Goal: Navigation & Orientation: Find specific page/section

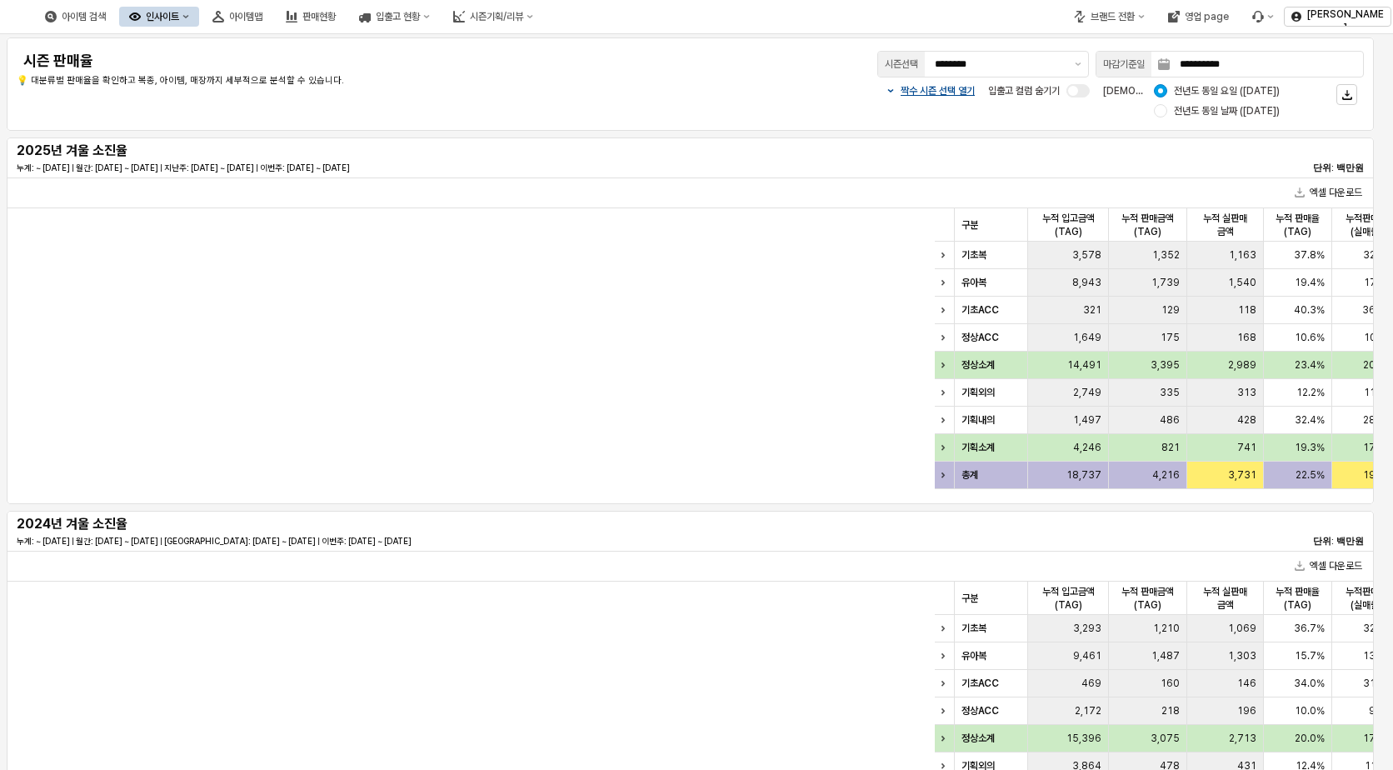
scroll to position [583, 0]
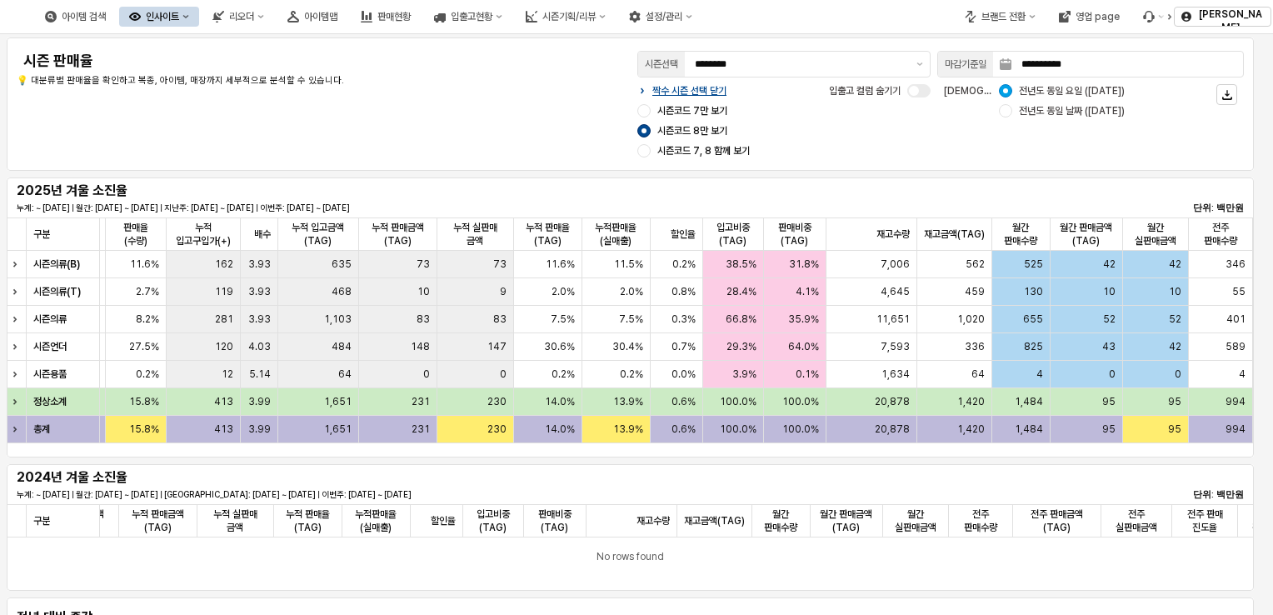
scroll to position [0, 1328]
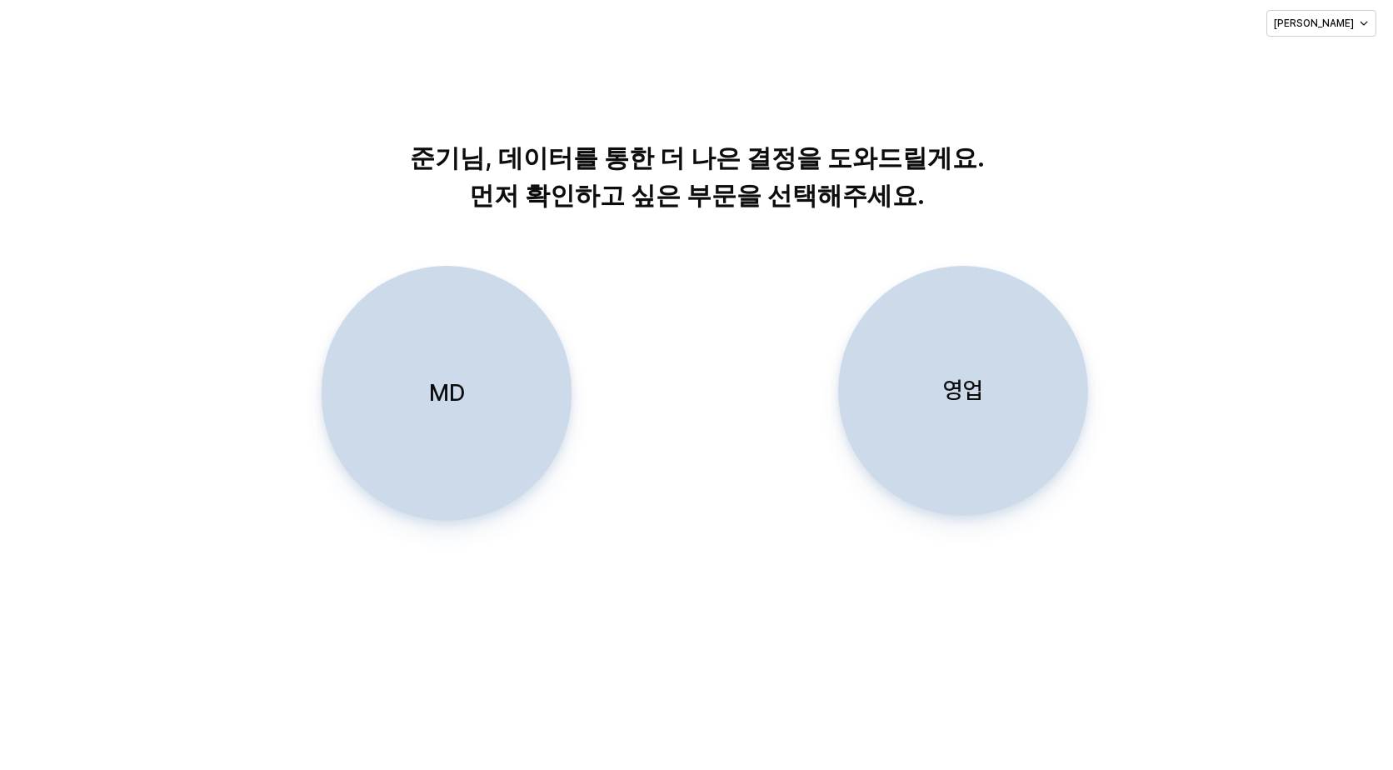
click at [933, 374] on div "영업" at bounding box center [963, 391] width 235 height 248
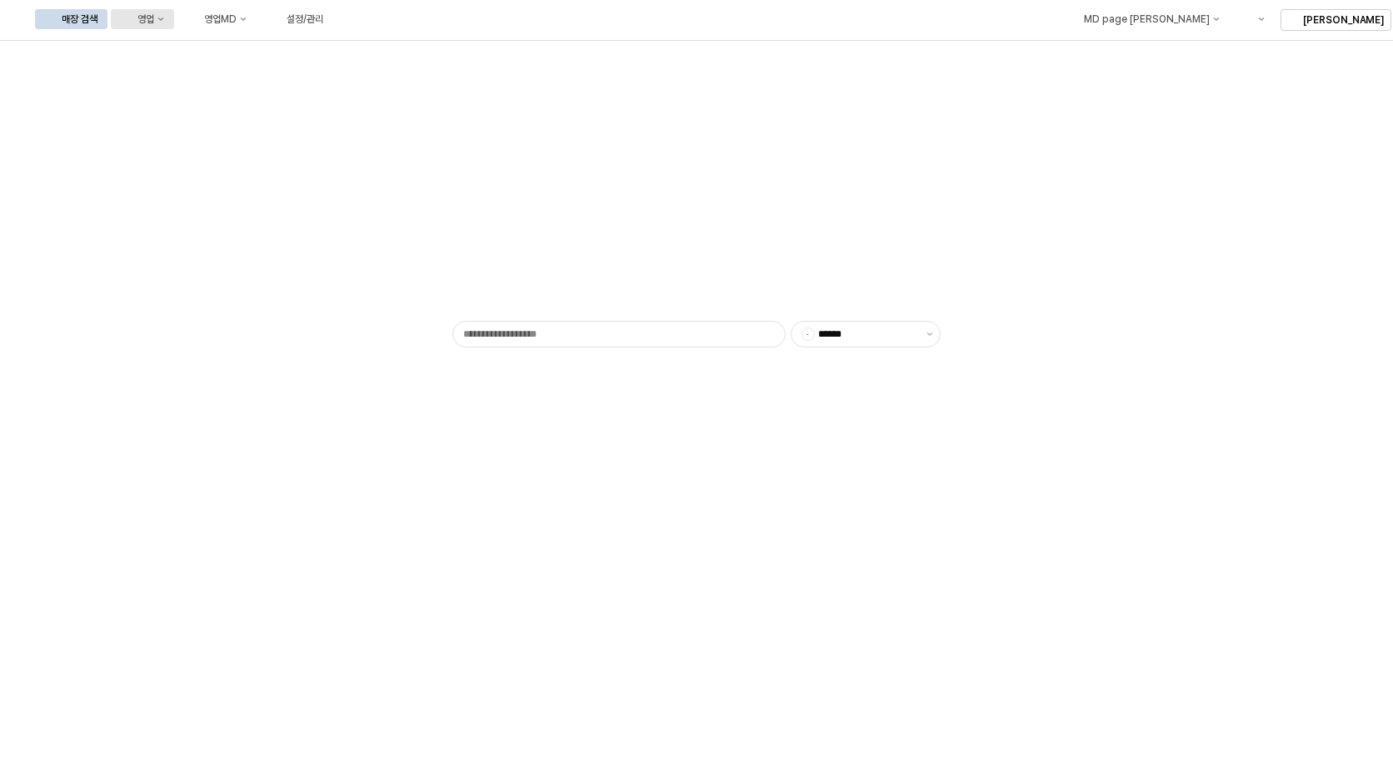
click at [174, 13] on button "영업" at bounding box center [142, 19] width 63 height 20
click at [312, 41] on div "목표매출 달성현황" at bounding box center [327, 50] width 132 height 27
